Goal: Task Accomplishment & Management: Manage account settings

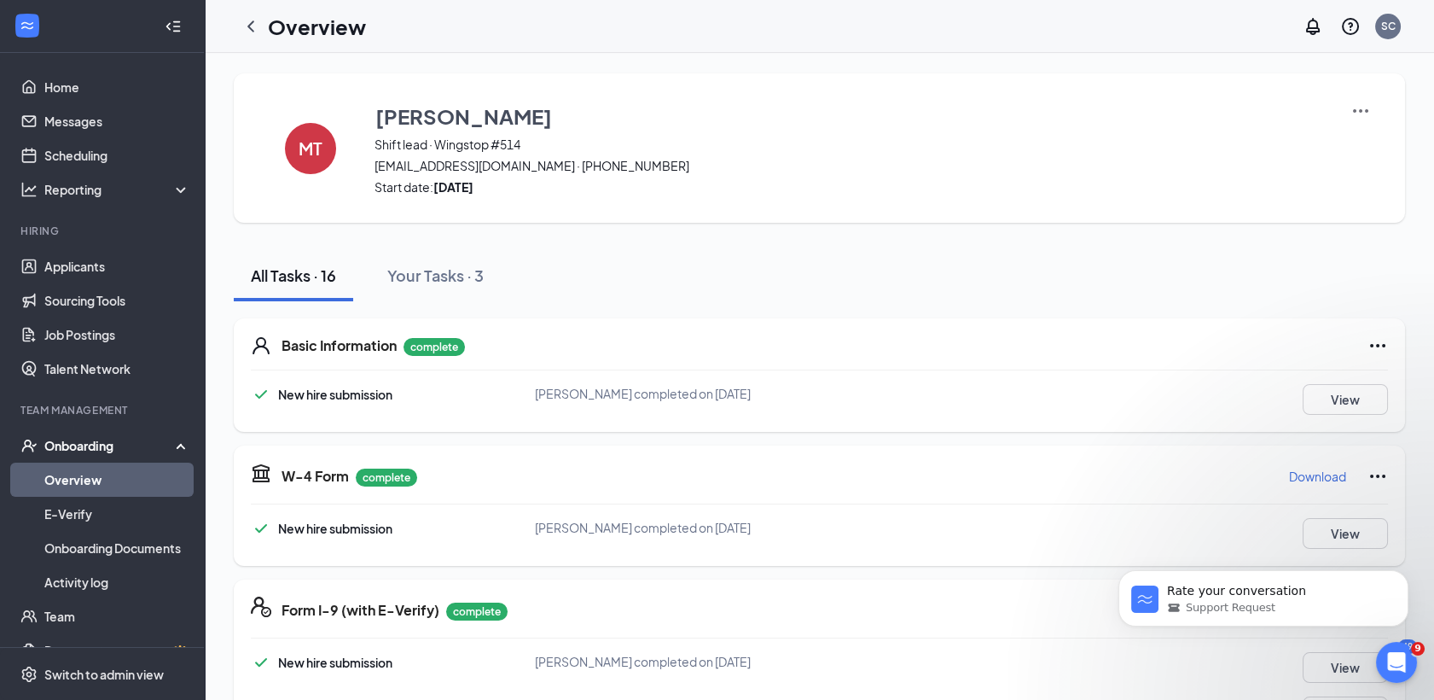
click at [77, 476] on link "Overview" at bounding box center [117, 479] width 146 height 34
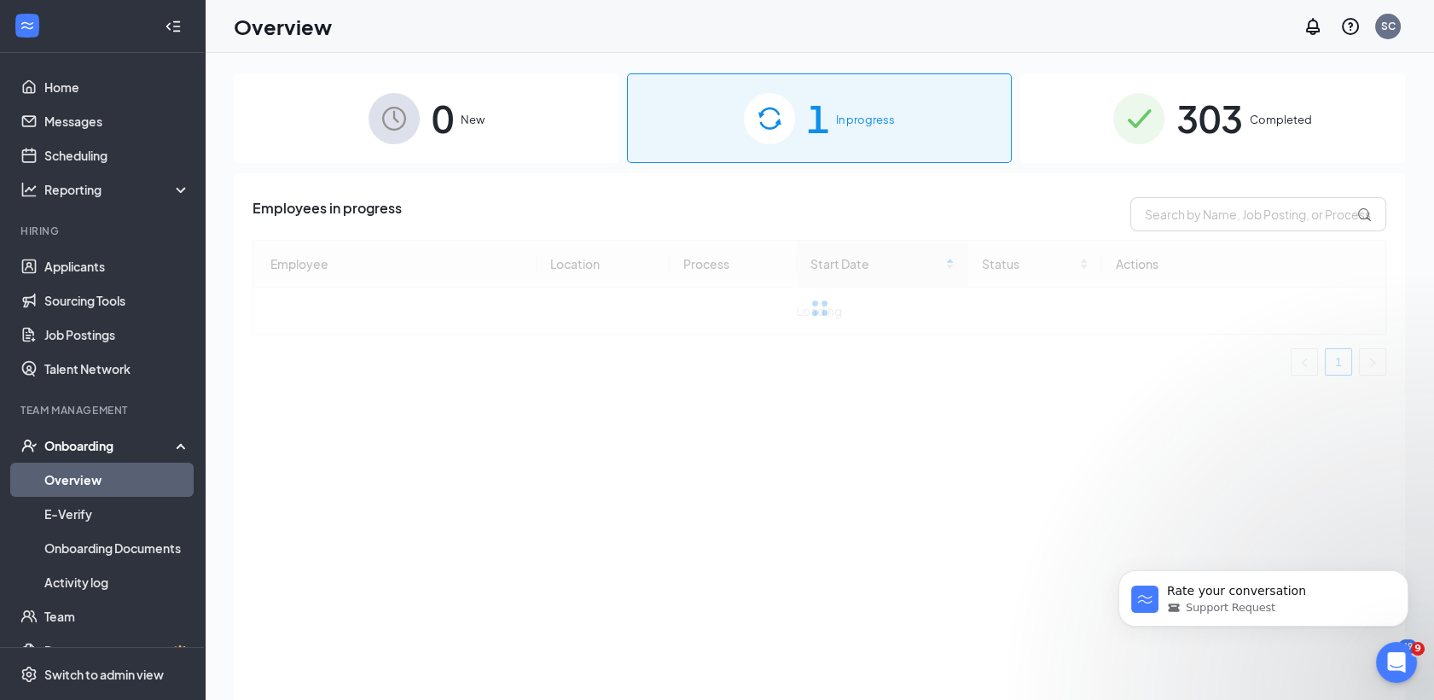
click at [847, 125] on span "In progress" at bounding box center [865, 119] width 59 height 17
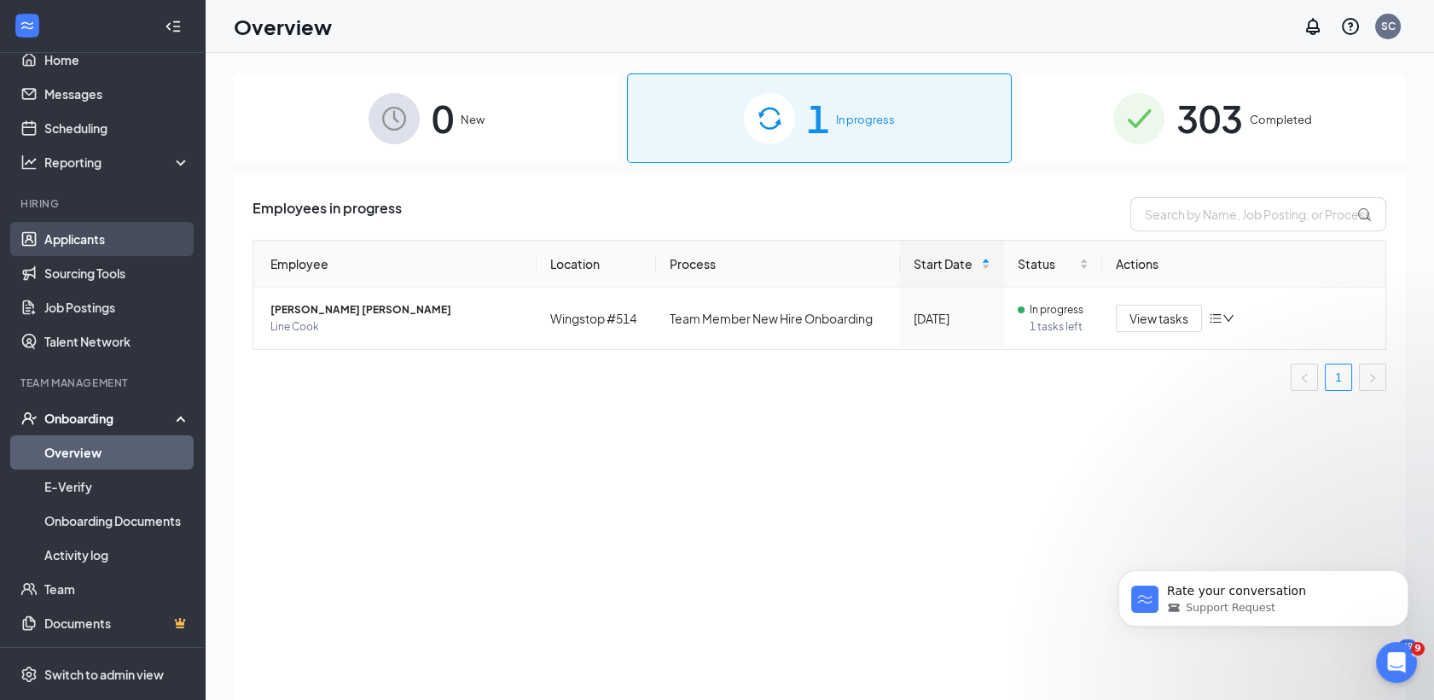
scroll to position [26, 0]
click at [89, 241] on link "Applicants" at bounding box center [117, 240] width 146 height 34
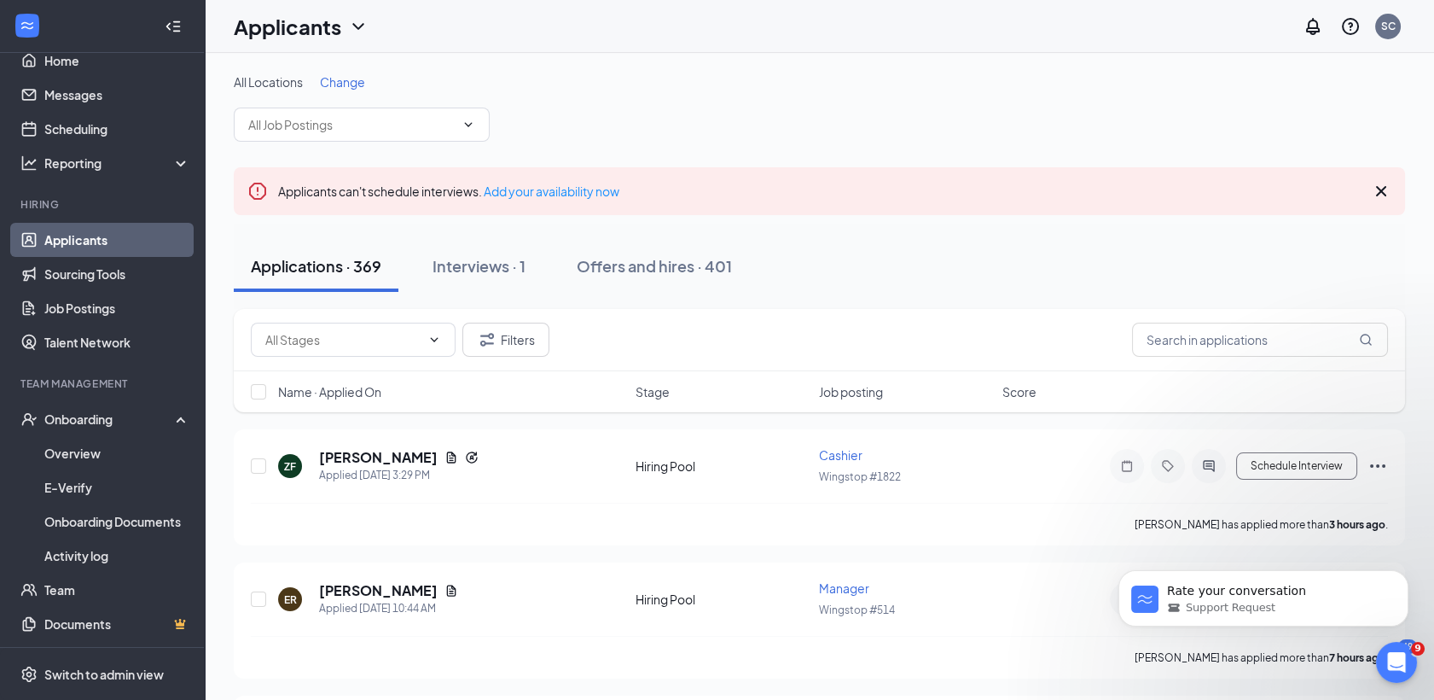
click at [346, 77] on span "Change" at bounding box center [342, 81] width 45 height 15
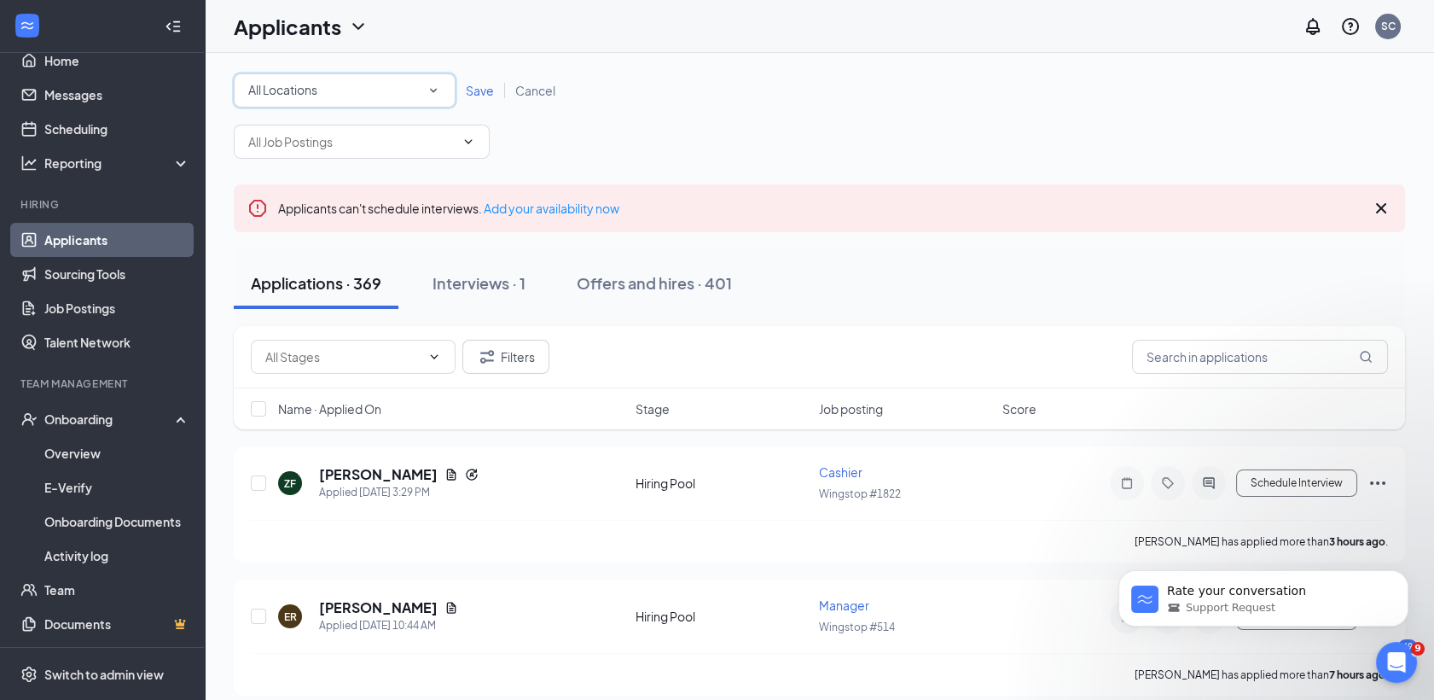
click at [435, 92] on icon "SmallChevronDown" at bounding box center [433, 90] width 15 height 15
click at [326, 229] on span "Wingstop #514" at bounding box center [290, 220] width 86 height 20
click at [474, 88] on span "Save" at bounding box center [480, 90] width 28 height 15
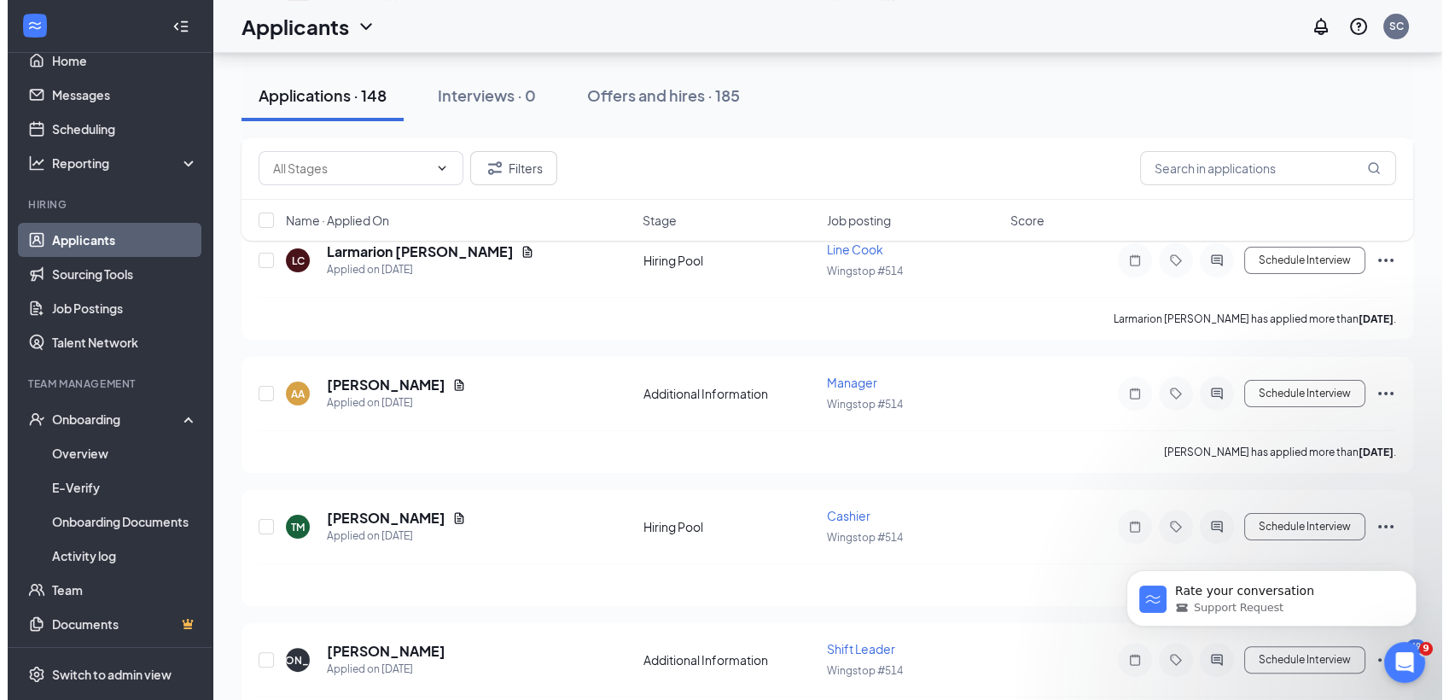
scroll to position [1066, 0]
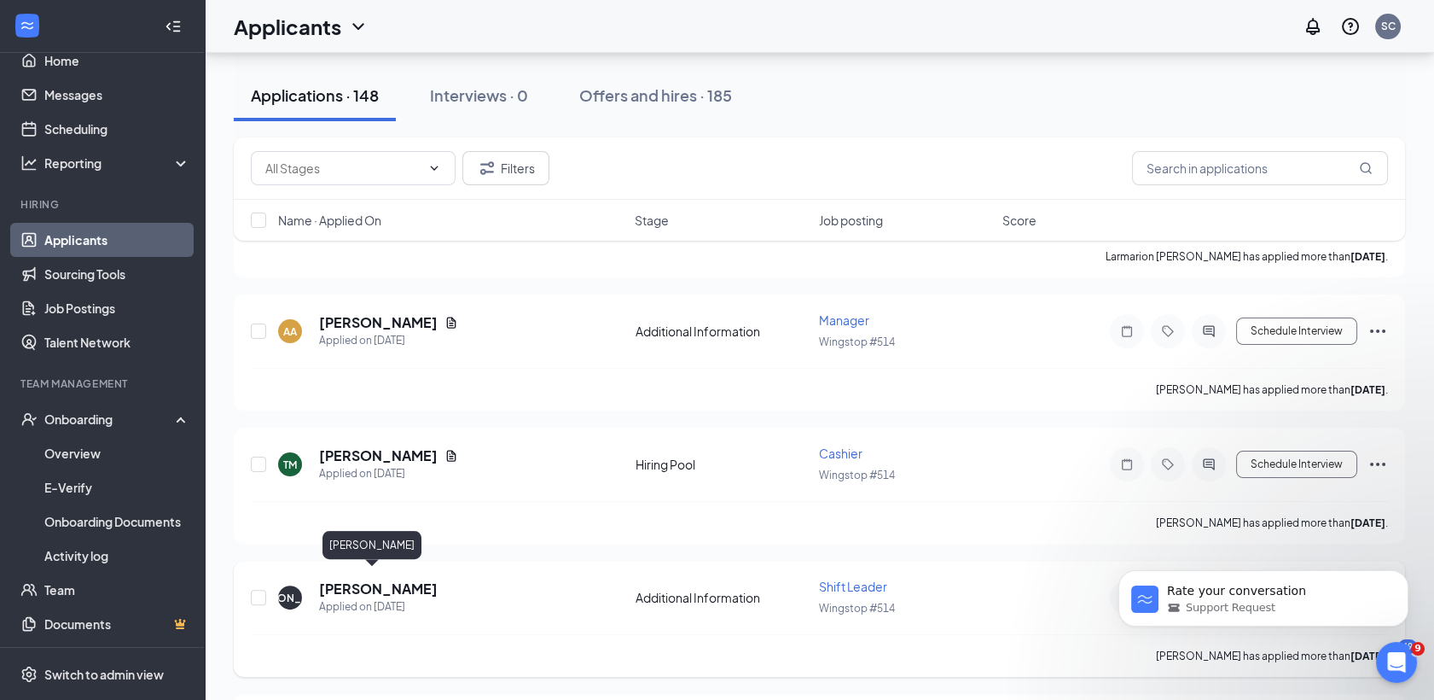
click at [344, 579] on h5 "Jayla Atlas" at bounding box center [378, 588] width 119 height 19
